Goal: Navigation & Orientation: Find specific page/section

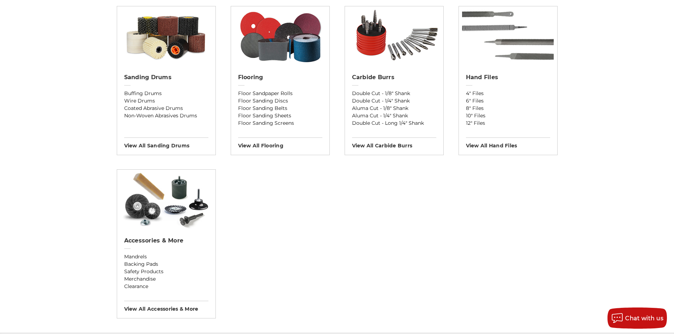
scroll to position [672, 0]
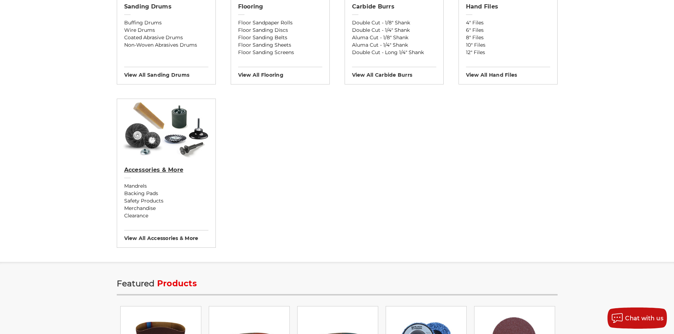
click at [166, 169] on h2 "Accessories & More" at bounding box center [166, 170] width 84 height 7
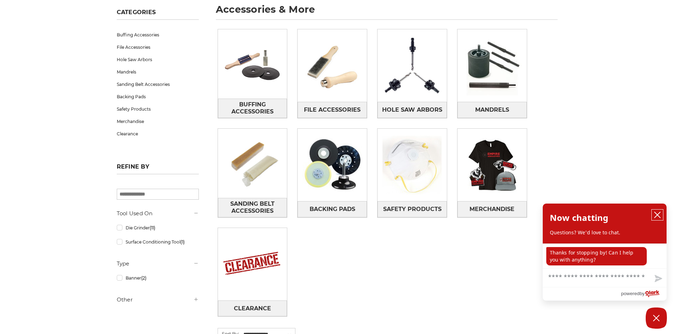
click at [658, 215] on icon "close chatbox" at bounding box center [657, 215] width 6 height 6
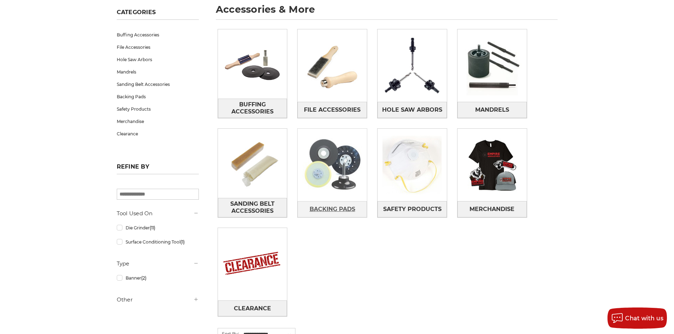
click at [324, 209] on span "Backing Pads" at bounding box center [332, 209] width 46 height 12
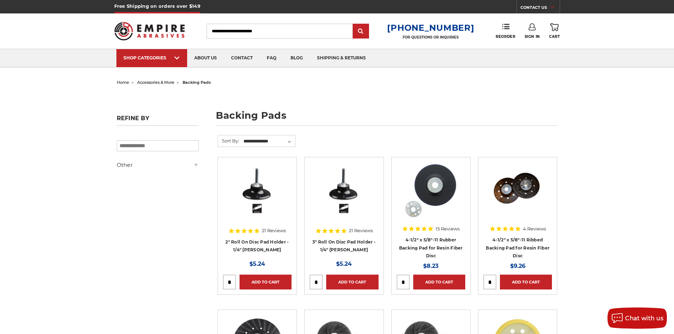
click at [162, 82] on span "accessories & more" at bounding box center [155, 82] width 37 height 5
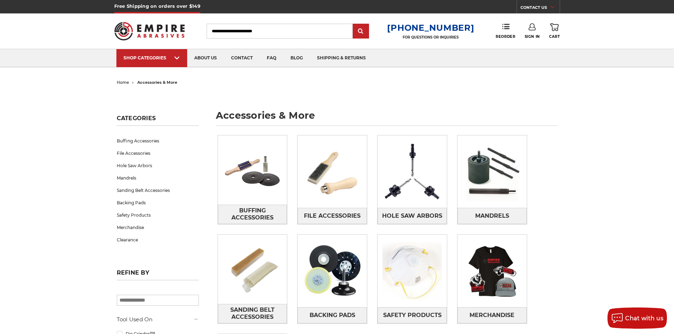
scroll to position [71, 0]
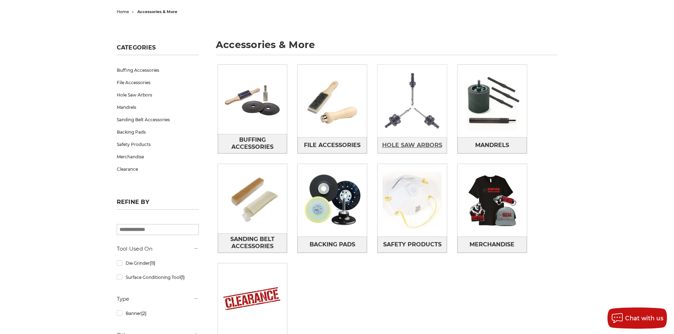
click at [420, 144] on span "Hole Saw Arbors" at bounding box center [412, 145] width 60 height 12
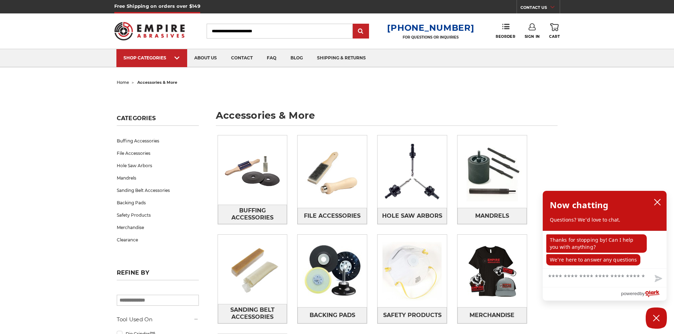
click at [122, 82] on span "home" at bounding box center [123, 82] width 12 height 5
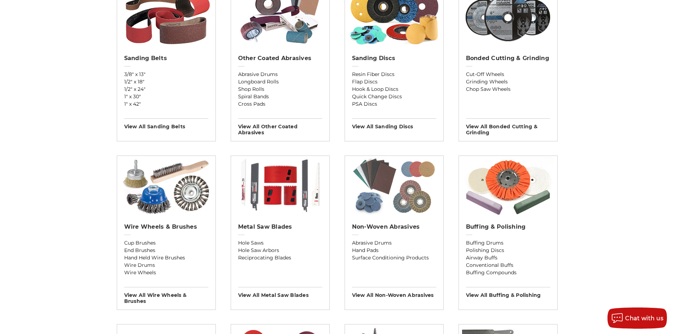
scroll to position [177, 0]
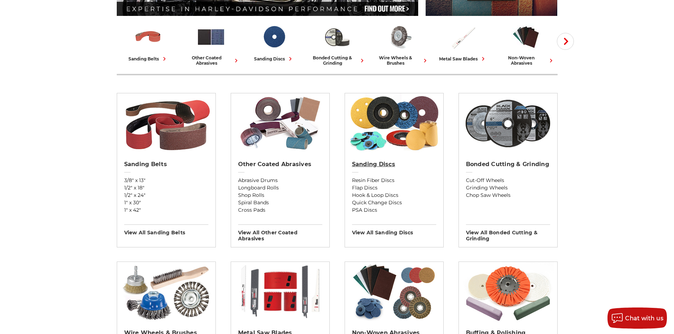
click at [383, 164] on h2 "Sanding Discs" at bounding box center [394, 164] width 84 height 7
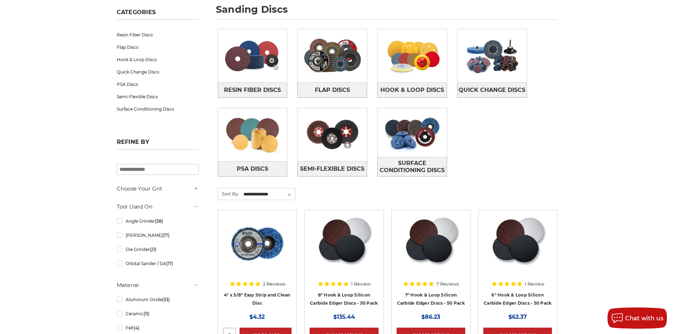
scroll to position [71, 0]
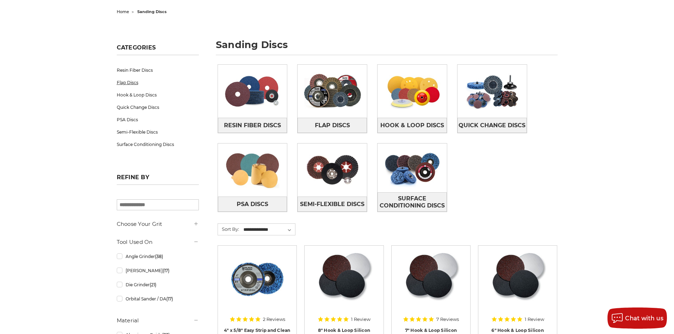
click at [130, 83] on link "Flap Discs" at bounding box center [158, 82] width 82 height 12
